Goal: Task Accomplishment & Management: Use online tool/utility

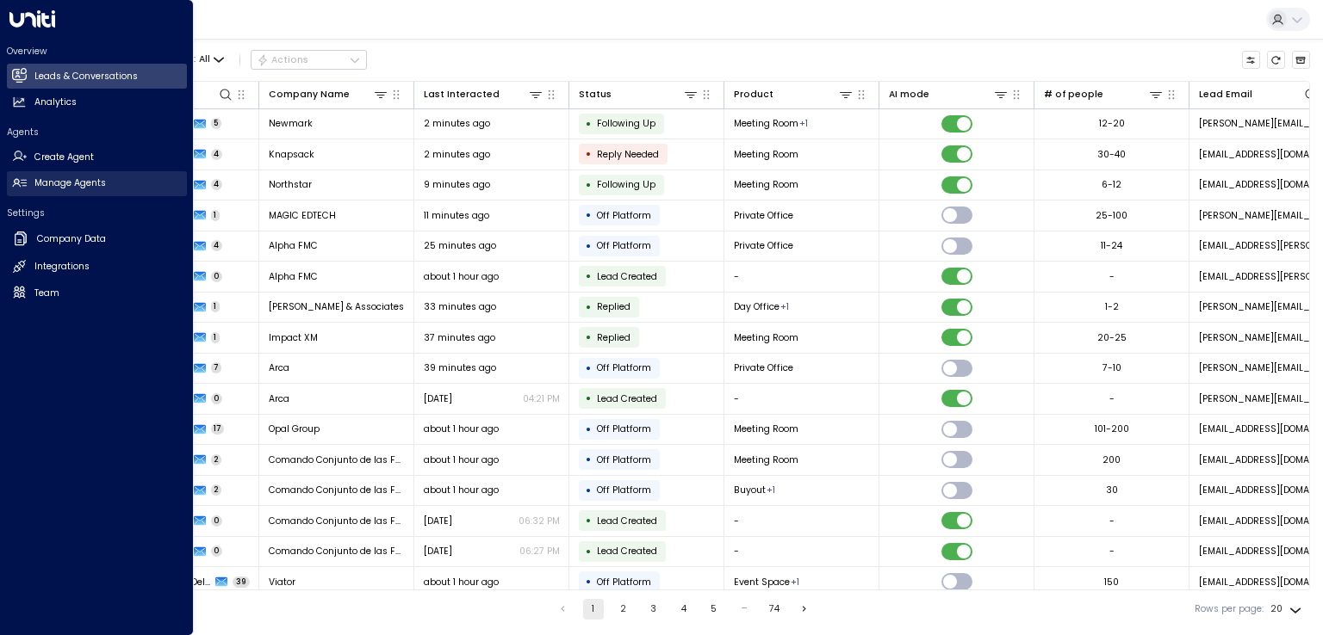
click at [65, 183] on h2 "Manage Agents" at bounding box center [69, 184] width 71 height 14
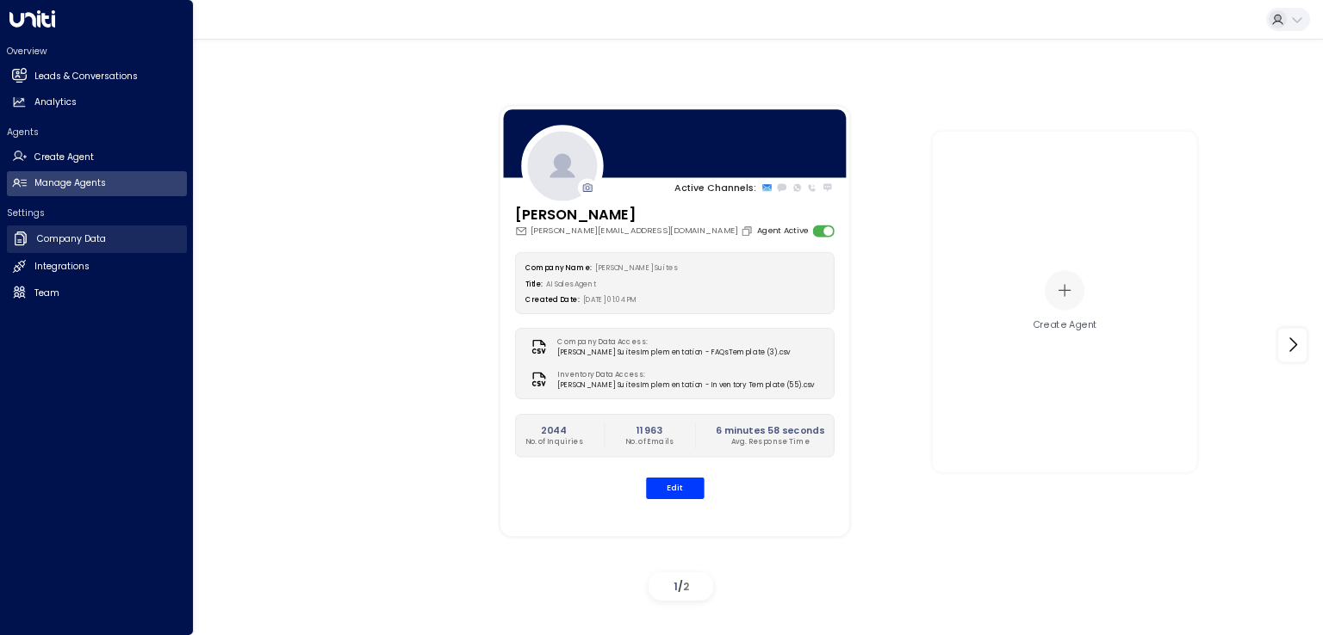
click at [77, 242] on h2 "Company Data" at bounding box center [71, 239] width 69 height 14
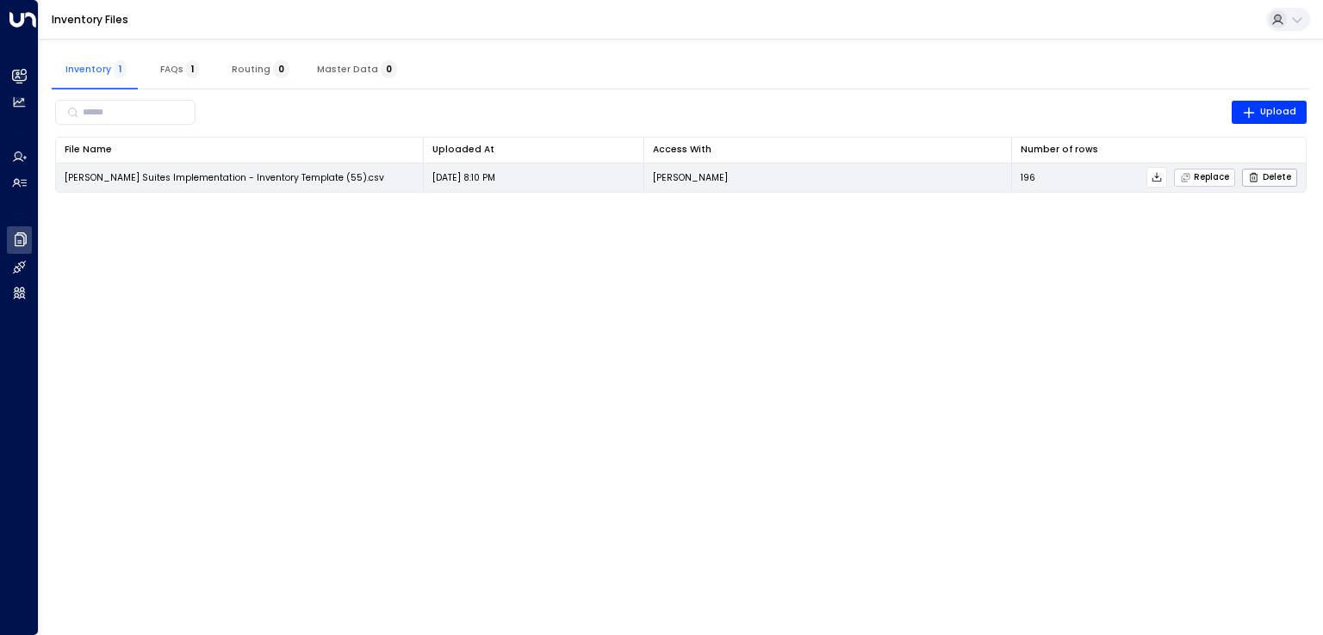
click at [1200, 180] on span "Replace" at bounding box center [1205, 177] width 50 height 11
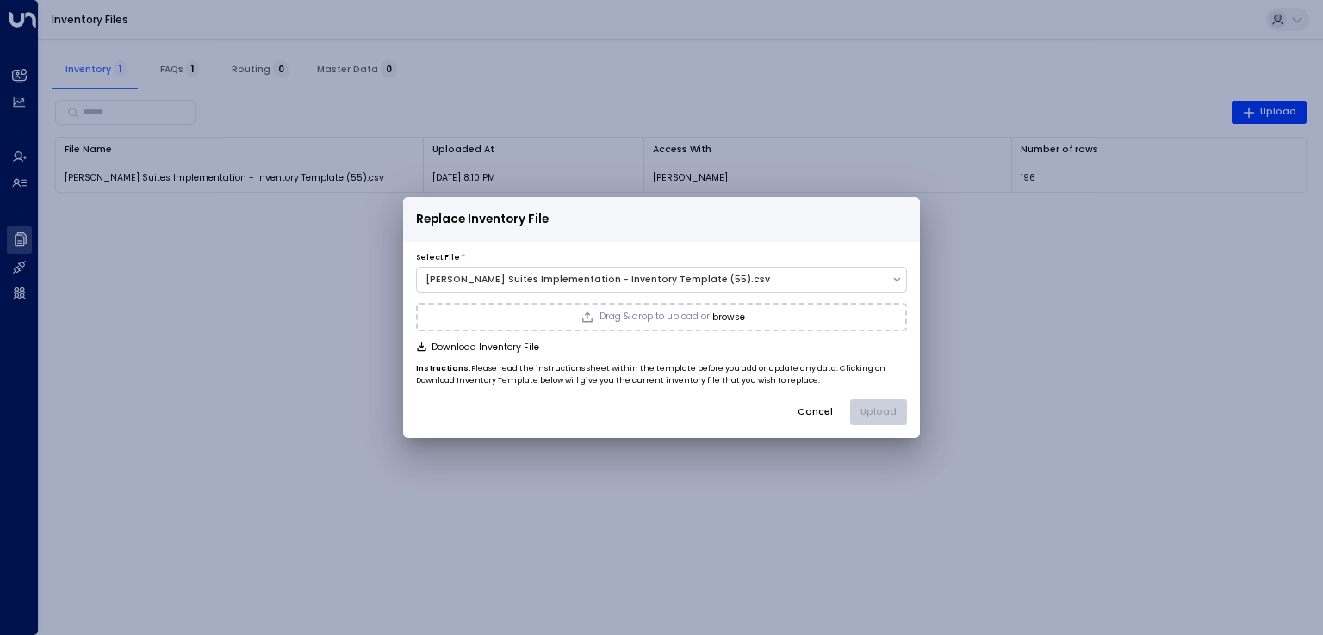
click at [682, 316] on span "Drag & drop to upload or" at bounding box center [654, 317] width 110 height 9
click at [877, 411] on button "Upload" at bounding box center [878, 413] width 57 height 26
